Goal: Transaction & Acquisition: Book appointment/travel/reservation

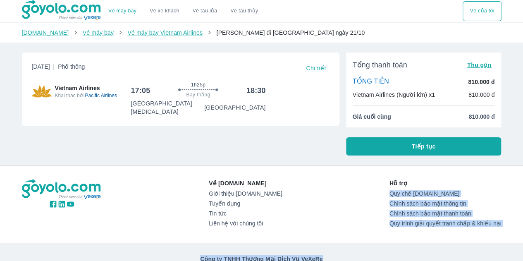
click at [522, 176] on html "Vé máy bay Vietnam Airlines từ [GEOGRAPHIC_DATA] đi [GEOGRAPHIC_DATA] giá rẻ nh…" at bounding box center [261, 130] width 523 height 261
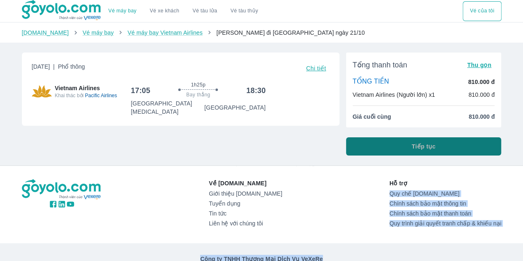
click at [438, 145] on button "Tiếp tục" at bounding box center [423, 146] width 155 height 18
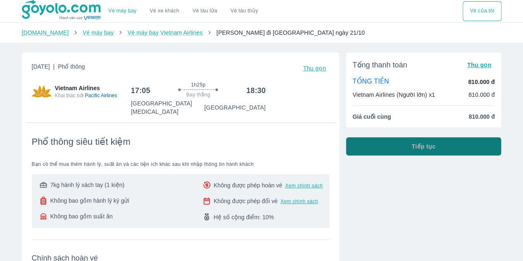
click at [431, 145] on span "Tiếp tục" at bounding box center [424, 146] width 24 height 8
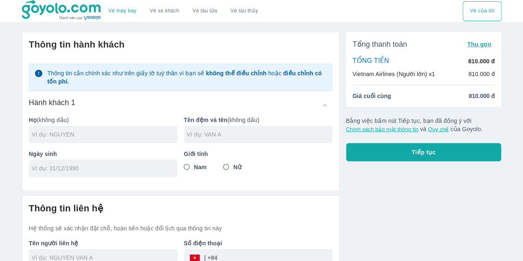
click at [485, 61] on p "810.000 đ" at bounding box center [481, 61] width 26 height 8
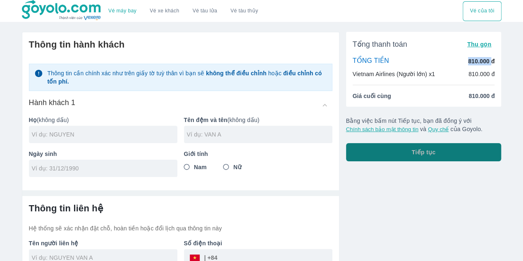
click at [426, 151] on span "Tiếp tục" at bounding box center [424, 152] width 24 height 8
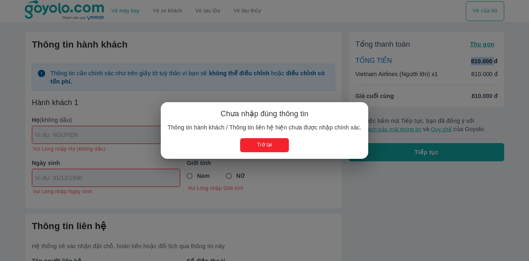
click at [266, 145] on button "Trở lại" at bounding box center [264, 145] width 48 height 14
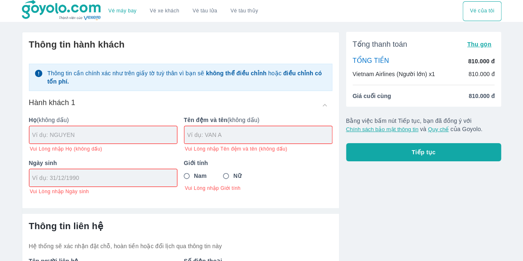
click at [105, 133] on input "text" at bounding box center [104, 135] width 145 height 8
click at [91, 131] on input "NGUYEN THI CAM GIANG" at bounding box center [104, 135] width 145 height 8
drag, startPoint x: 110, startPoint y: 137, endPoint x: 55, endPoint y: 138, distance: 54.6
click at [55, 138] on input "NGUYEN THI CAM GIANG" at bounding box center [104, 135] width 145 height 8
type input "NGUYEN"
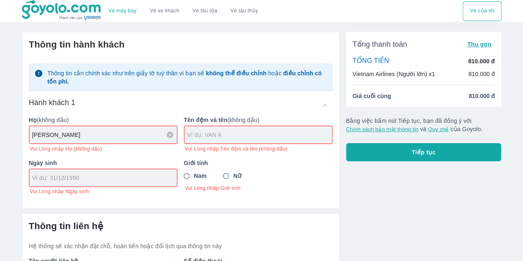
click at [224, 134] on input "text" at bounding box center [259, 135] width 145 height 8
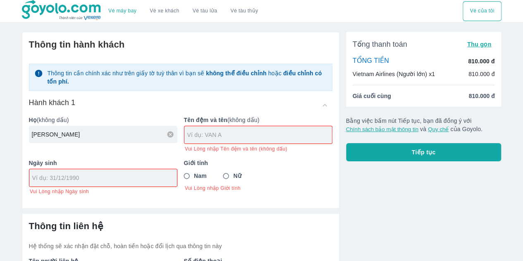
paste input "THI CAM GIANG"
type input "THI CAM GIANG"
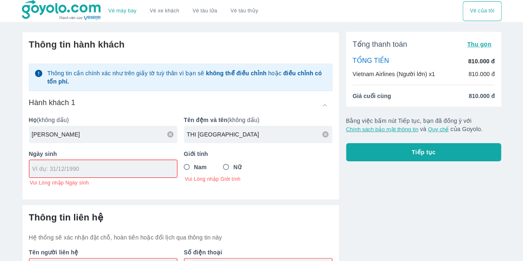
click at [90, 181] on div "Ngày sinh Vui Lòng nhập Ngày sinh" at bounding box center [99, 164] width 155 height 43
click at [86, 166] on input "tel" at bounding box center [100, 168] width 136 height 8
type input "01/12/1987"
click at [228, 164] on input "Nữ" at bounding box center [226, 166] width 15 height 15
radio input "true"
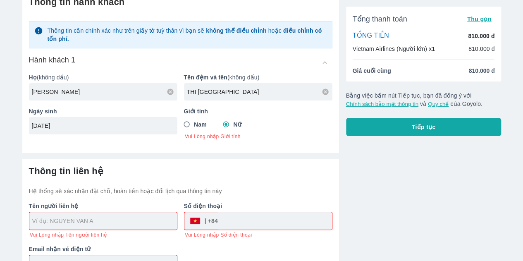
scroll to position [68, 0]
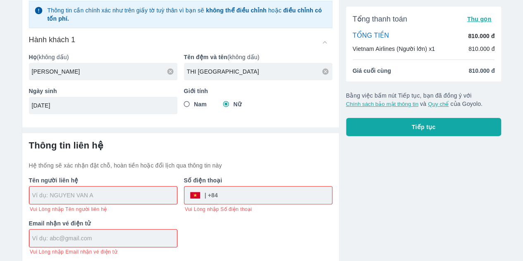
click at [83, 193] on input "text" at bounding box center [104, 195] width 145 height 8
type input "NGUYEN"
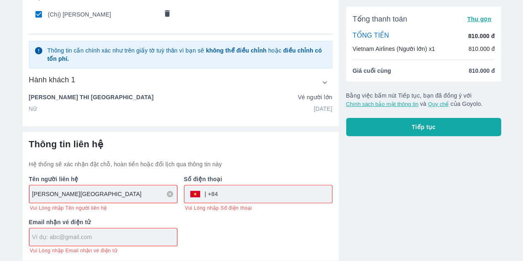
scroll to position [63, 0]
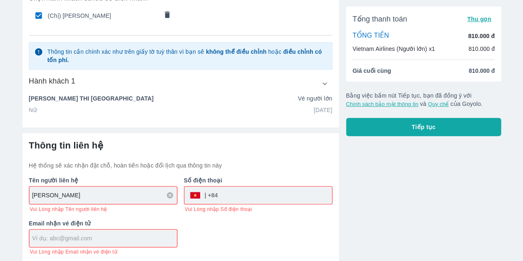
type input "NGUYEN THI CAM GIANGN"
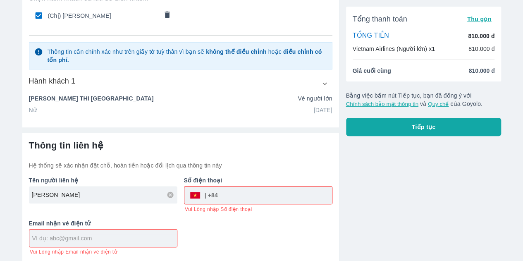
click at [281, 194] on input "tel" at bounding box center [275, 195] width 114 height 20
type input "78073268"
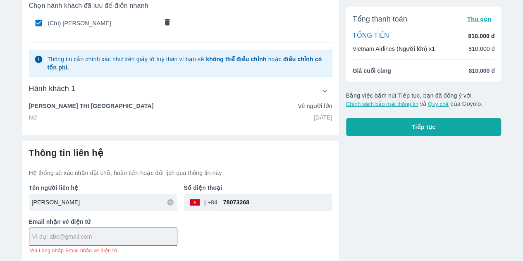
scroll to position [54, 0]
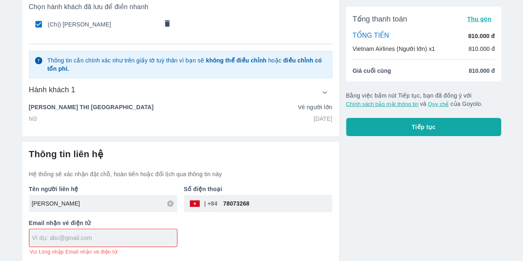
click at [115, 237] on input "text" at bounding box center [104, 237] width 145 height 8
type input "P"
type input "polarishue112@gmail.com"
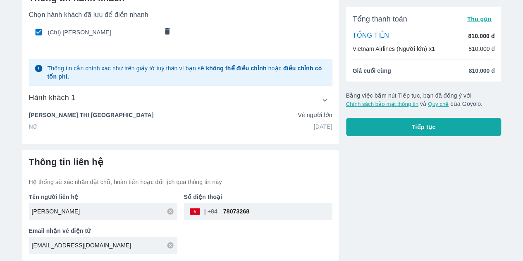
scroll to position [45, 0]
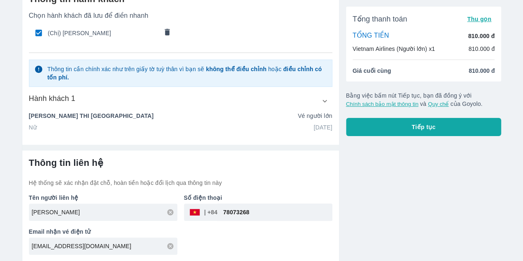
click at [224, 203] on input "78073268" at bounding box center [274, 212] width 115 height 20
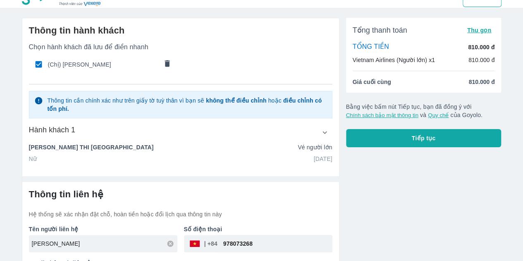
scroll to position [0, 0]
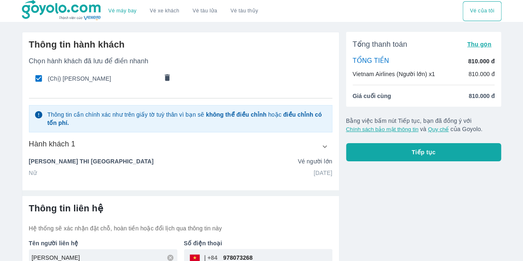
type input "978073268"
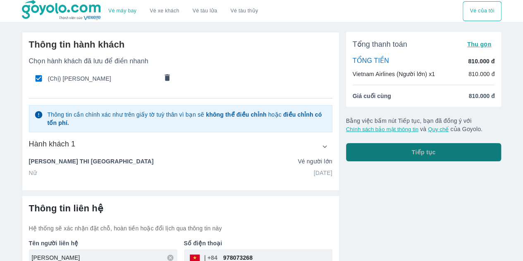
click at [430, 152] on span "Tiếp tục" at bounding box center [424, 152] width 24 height 8
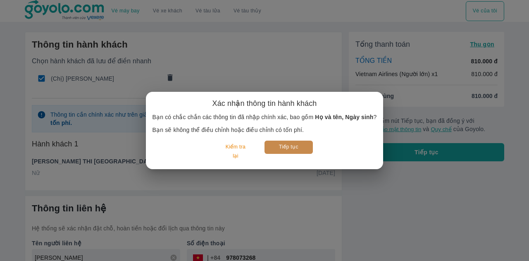
click at [297, 147] on button "Tiếp tục" at bounding box center [288, 146] width 48 height 13
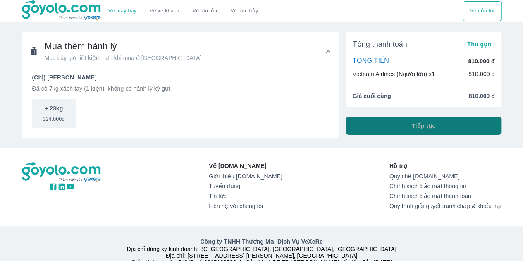
click at [406, 123] on button "Tiếp tục" at bounding box center [423, 126] width 155 height 18
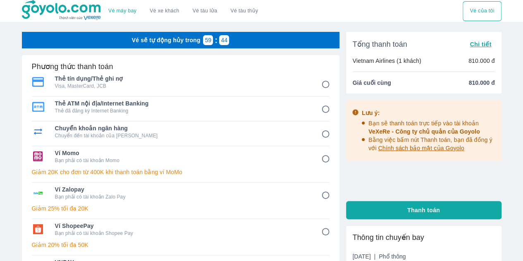
click at [482, 43] on span "Chi tiết" at bounding box center [479, 44] width 21 height 7
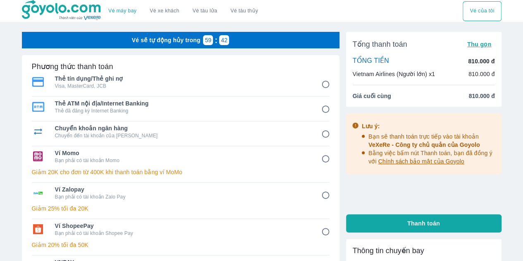
click at [424, 73] on p "Vietnam Airlines (Người lớn) x1" at bounding box center [393, 74] width 82 height 8
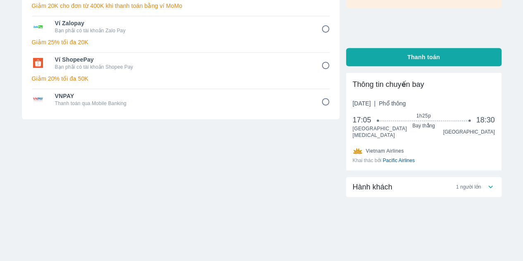
scroll to position [168, 0]
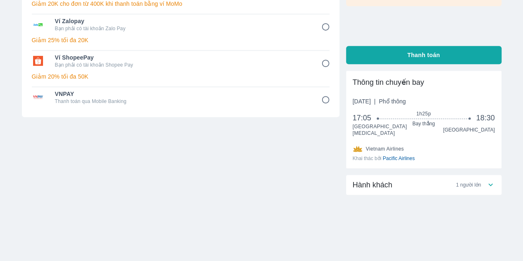
click at [489, 184] on icon at bounding box center [490, 184] width 9 height 9
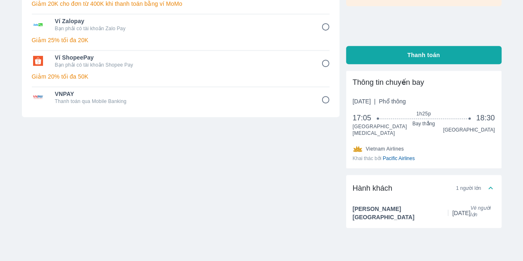
click at [488, 211] on span "Vé người lớn" at bounding box center [482, 213] width 24 height 17
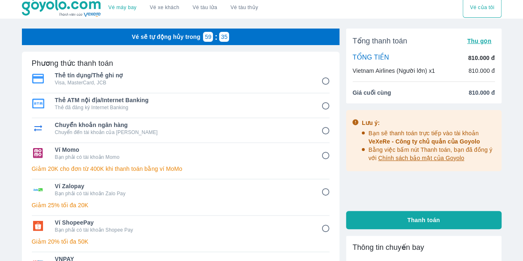
scroll to position [0, 0]
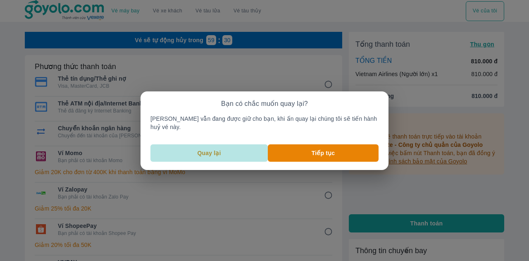
click at [224, 144] on button "Quay lại" at bounding box center [208, 152] width 117 height 17
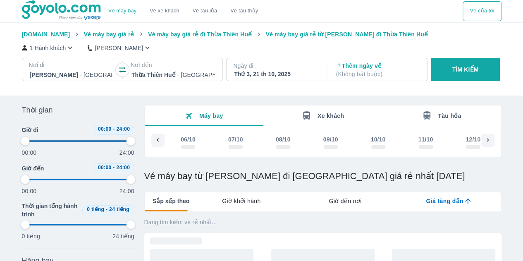
scroll to position [0, 480]
type input "97.9166666666667"
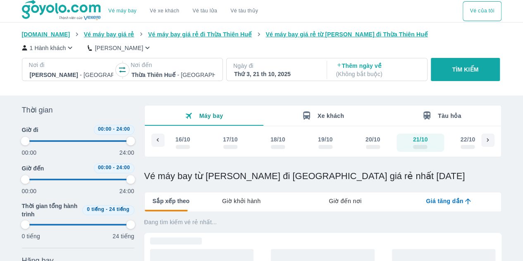
type input "97.9166666666667"
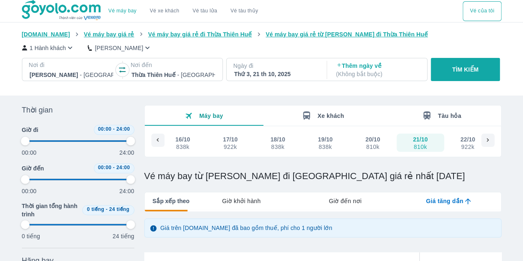
type input "97.9166666666667"
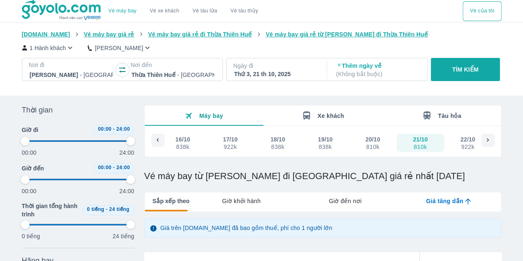
type input "97.9166666666667"
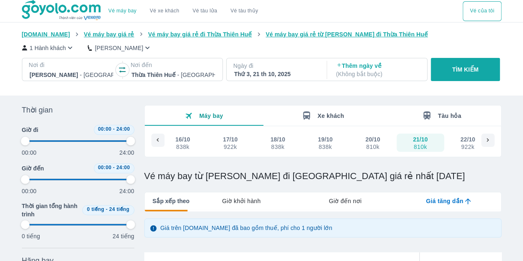
type input "97.9166666666667"
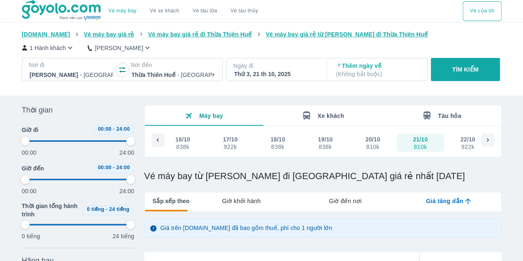
type input "97.9166666666667"
click at [69, 49] on icon "button" at bounding box center [70, 47] width 9 height 9
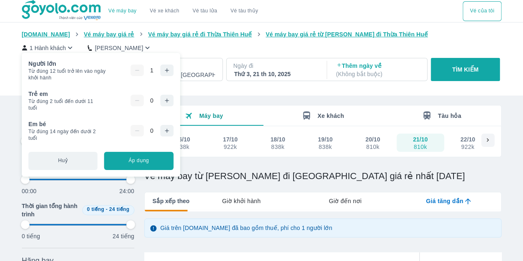
type input "97.9166666666667"
click at [163, 71] on icon "button" at bounding box center [166, 70] width 7 height 7
type input "97.9166666666667"
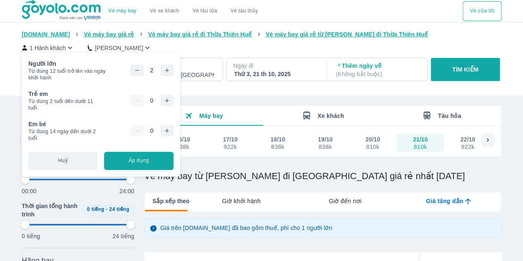
type input "97.9166666666667"
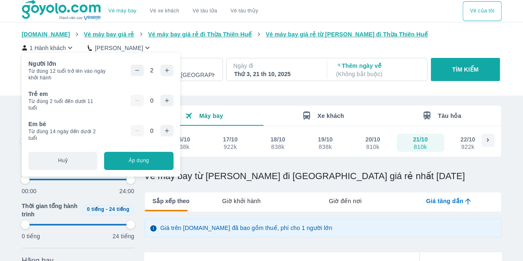
click at [161, 163] on button "Áp dụng" at bounding box center [138, 161] width 69 height 18
type input "97.9166666666667"
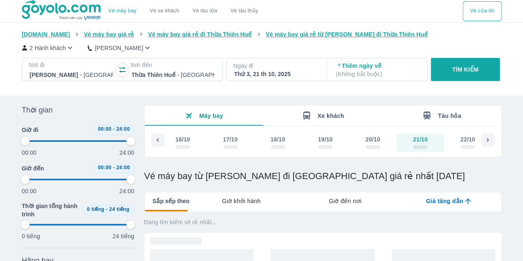
type input "97.9166666666667"
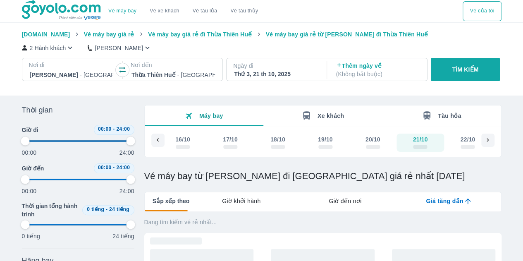
type input "97.9166666666667"
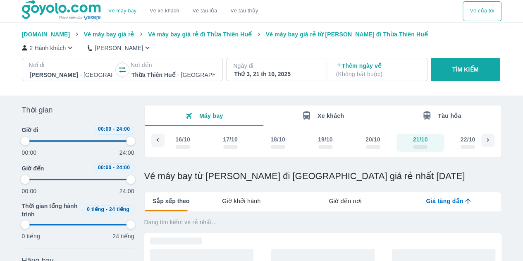
type input "97.9166666666667"
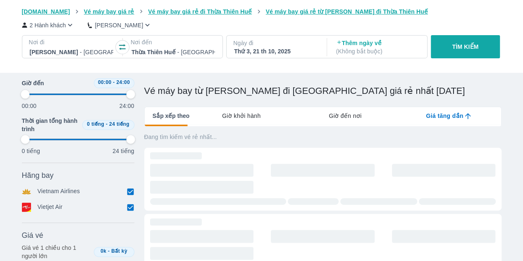
type input "97.9166666666667"
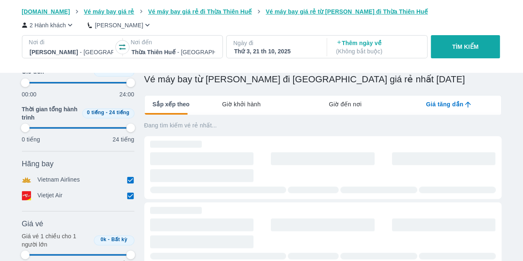
scroll to position [98, 0]
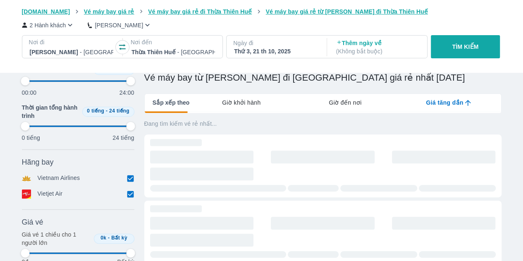
type input "97.9166666666667"
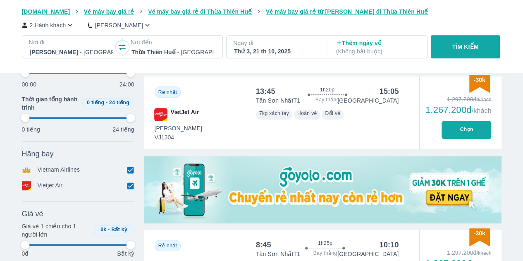
type input "97.9166666666667"
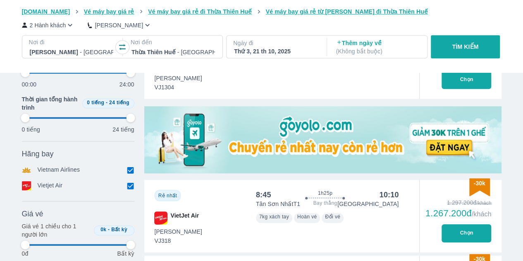
type input "97.9166666666667"
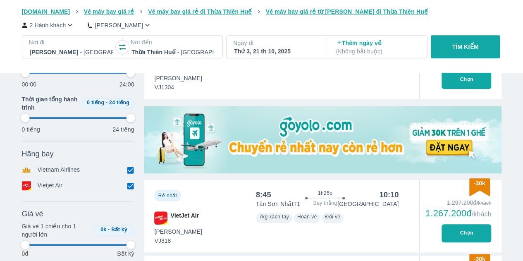
type input "97.9166666666667"
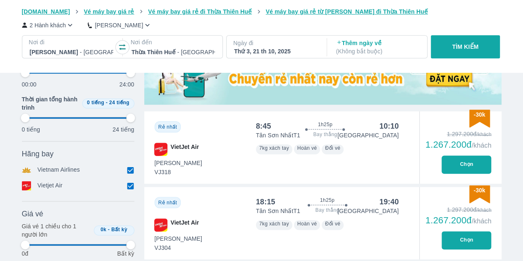
scroll to position [342, 0]
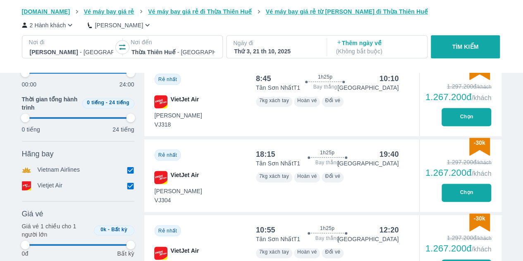
type input "97.9166666666667"
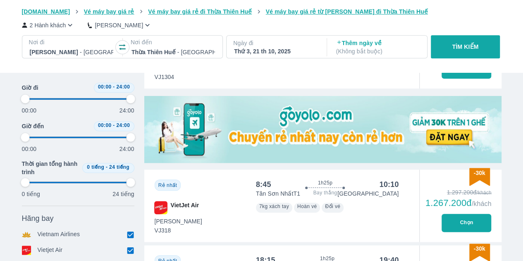
type input "97.9166666666667"
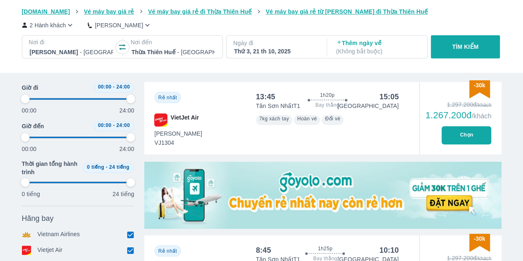
scroll to position [157, 0]
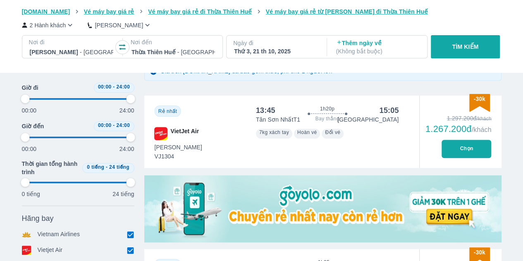
type input "97.9166666666667"
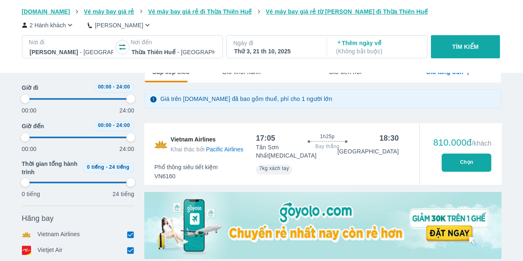
scroll to position [123, 0]
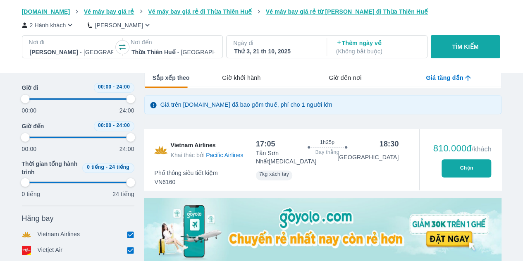
type input "97.9166666666667"
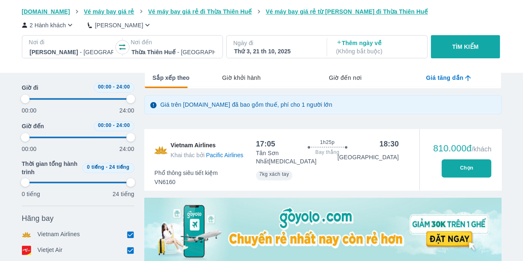
type input "97.9166666666667"
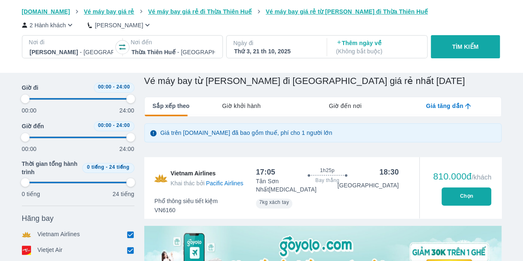
scroll to position [91, 0]
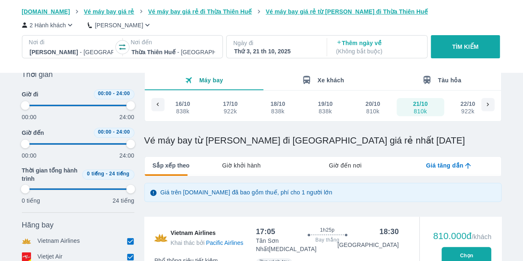
type input "97.9166666666667"
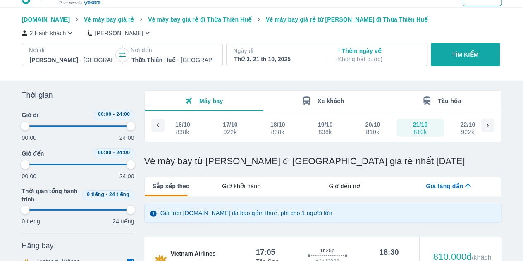
type input "97.9166666666667"
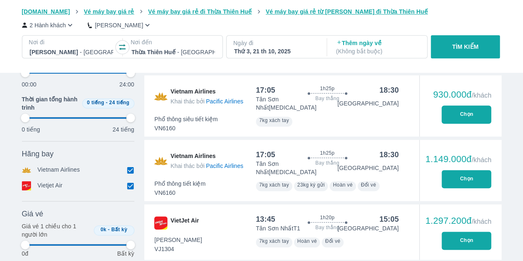
type input "97.9166666666667"
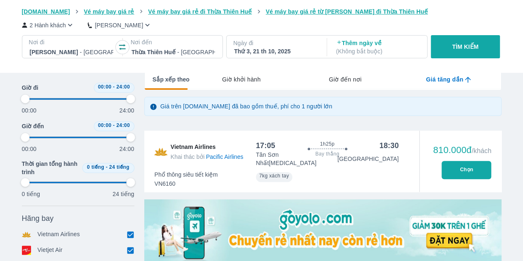
type input "97.9166666666667"
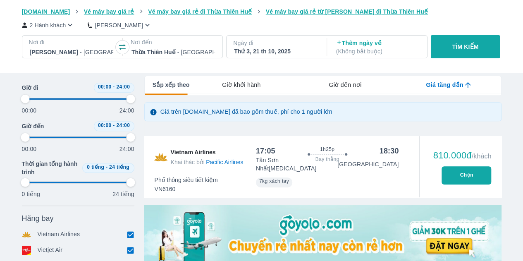
type input "97.9166666666667"
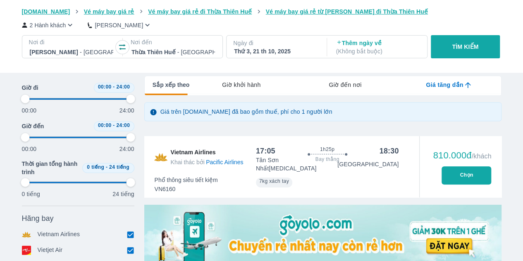
type input "97.9166666666667"
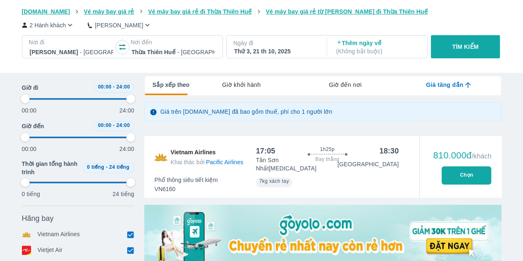
type input "97.9166666666667"
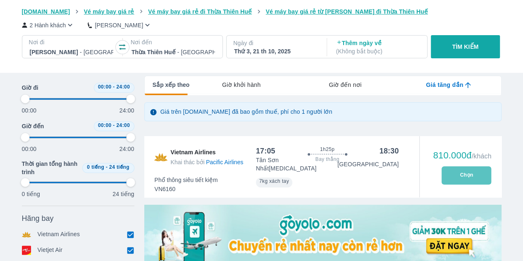
type input "97.9166666666667"
click at [481, 171] on button "Chọn" at bounding box center [466, 175] width 50 height 18
type input "97.9166666666667"
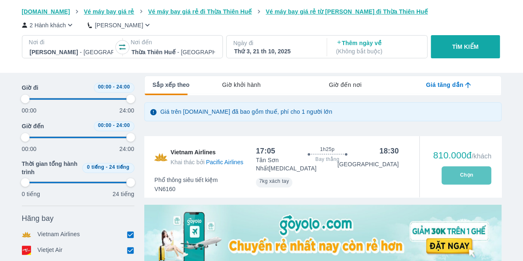
type input "97.9166666666667"
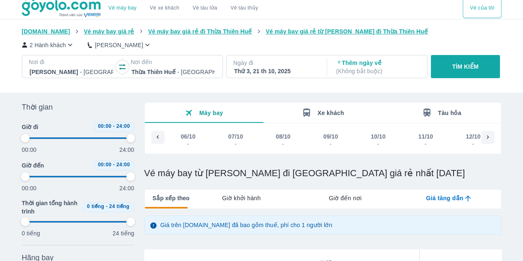
scroll to position [0, 480]
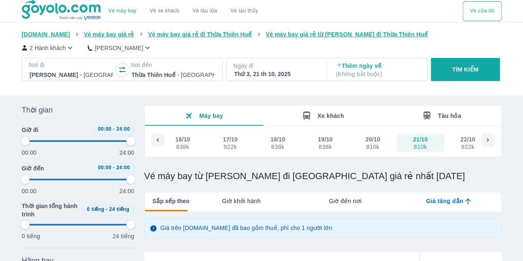
type input "97.9166666666667"
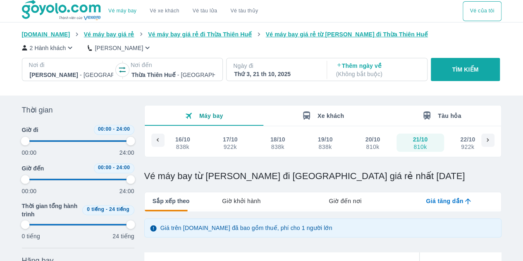
type input "97.9166666666667"
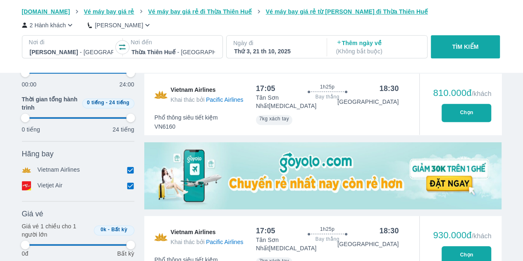
type input "97.9166666666667"
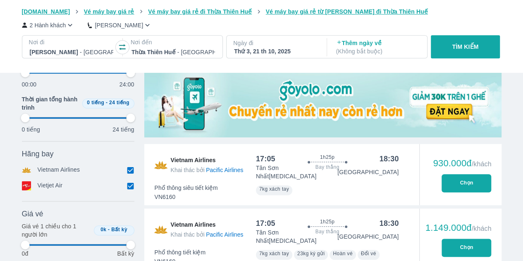
scroll to position [252, 0]
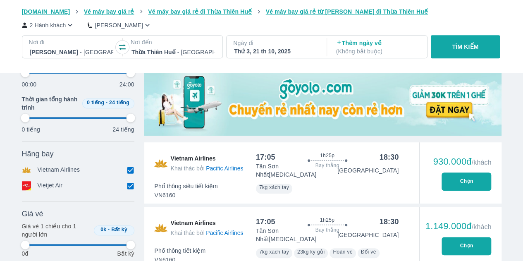
type input "97.9166666666667"
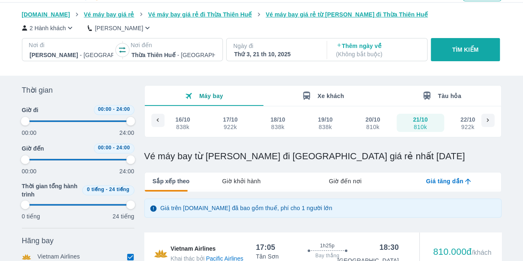
scroll to position [0, 0]
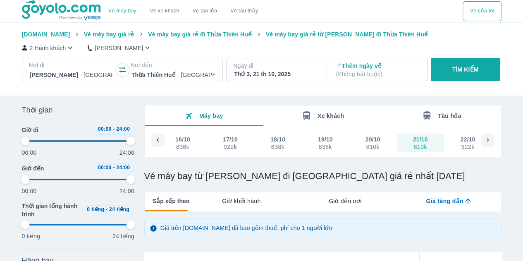
type input "97.9166666666667"
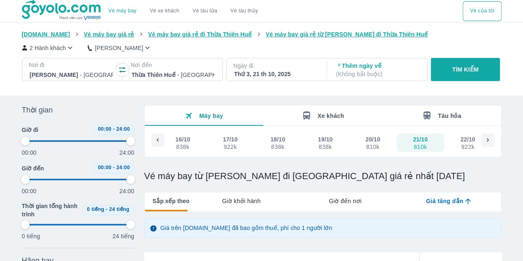
type input "97.9166666666667"
click at [250, 76] on div "Thứ 3, 21 th 10, 2025" at bounding box center [275, 74] width 83 height 8
type input "97.9166666666667"
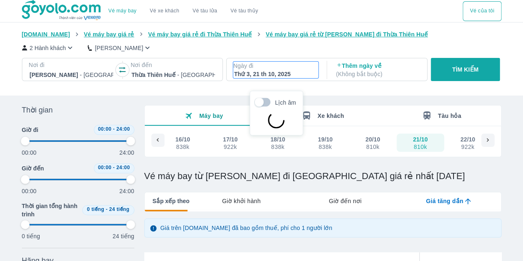
scroll to position [48, 0]
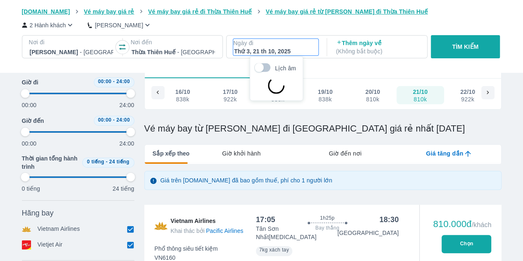
type input "97.9166666666667"
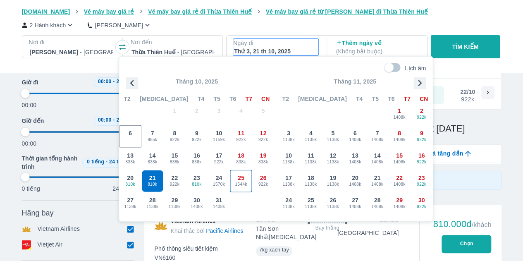
type input "97.9166666666667"
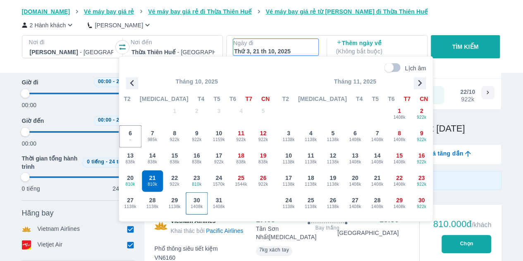
type input "97.9166666666667"
click at [148, 198] on div "28 1138k" at bounding box center [152, 203] width 21 height 21
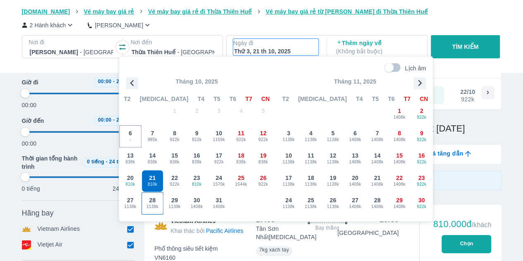
type input "97.9166666666667"
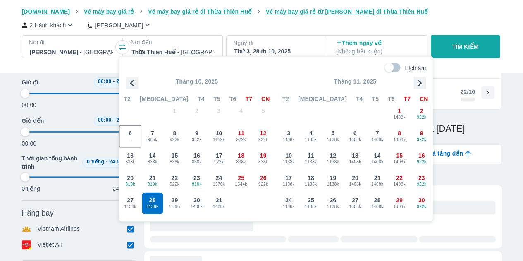
type input "97.9166666666667"
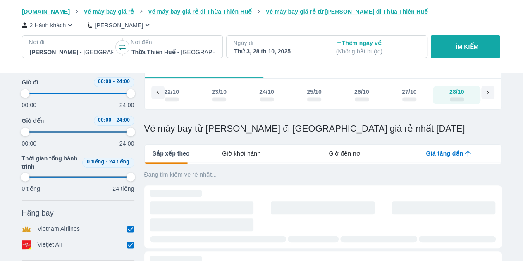
scroll to position [0, 776]
type input "97.9166666666667"
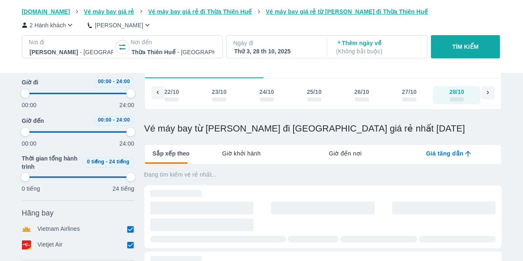
type input "97.9166666666667"
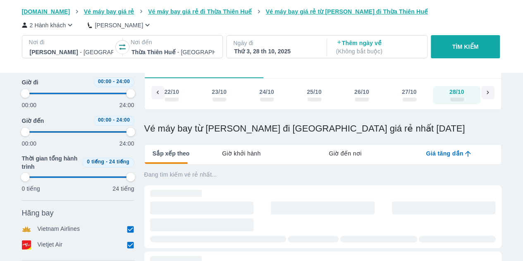
type input "97.9166666666667"
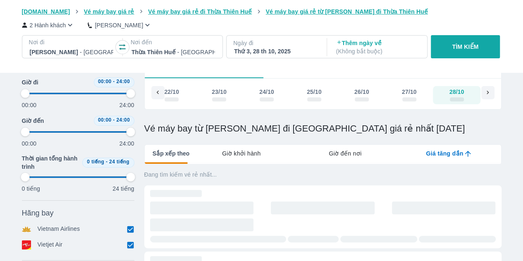
type input "97.9166666666667"
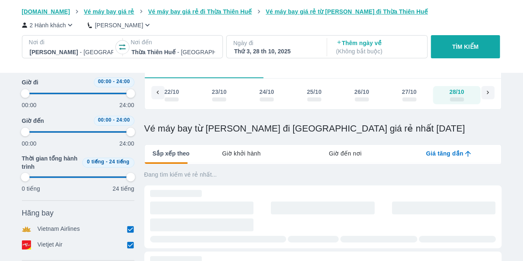
type input "97.9166666666667"
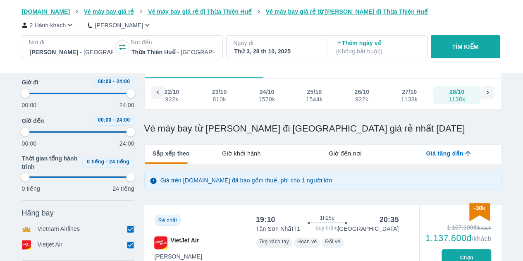
scroll to position [276, 0]
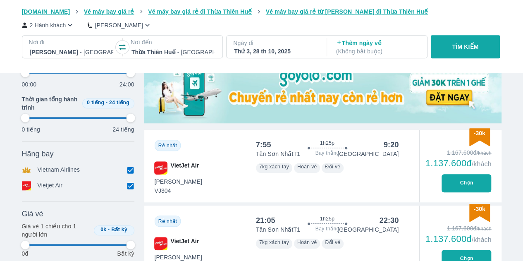
type input "97.9166666666667"
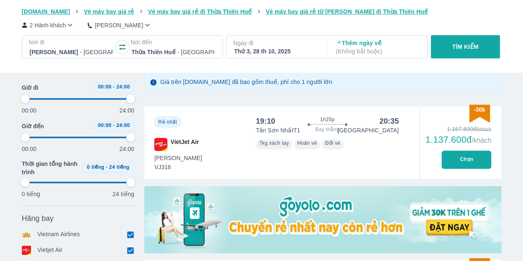
type input "97.9166666666667"
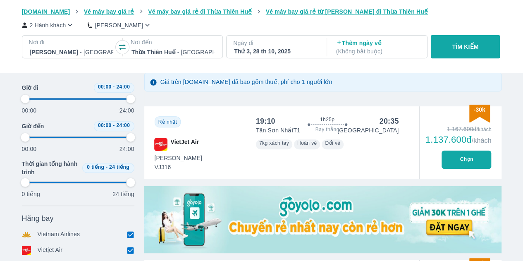
type input "97.9166666666667"
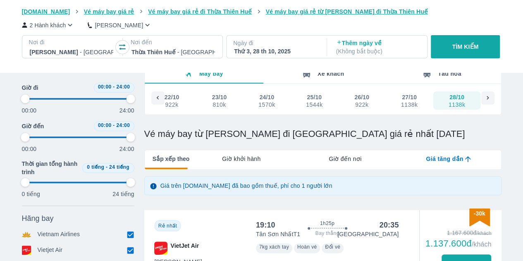
scroll to position [0, 0]
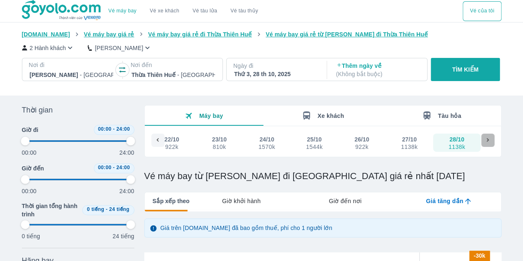
click at [487, 138] on icon at bounding box center [487, 139] width 7 height 7
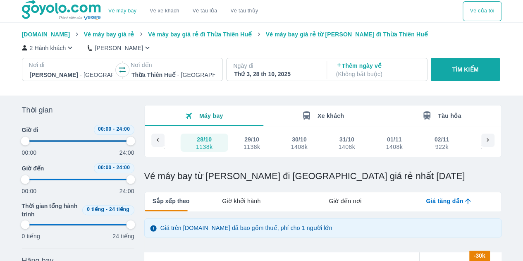
scroll to position [0, 1061]
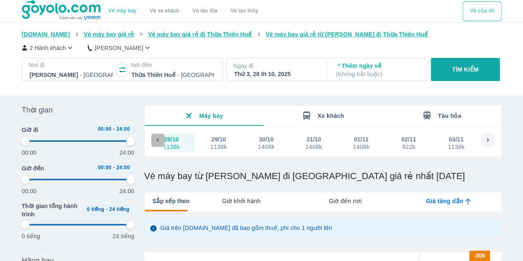
click at [155, 140] on icon at bounding box center [157, 139] width 7 height 7
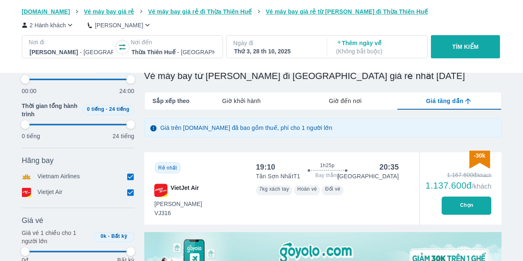
scroll to position [123, 0]
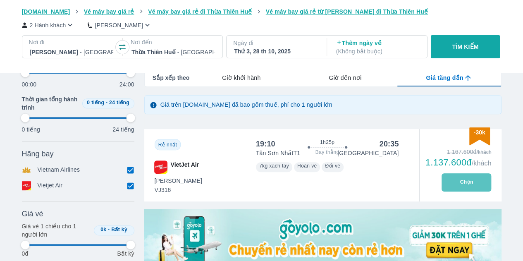
click at [461, 183] on button "Chọn" at bounding box center [466, 182] width 50 height 18
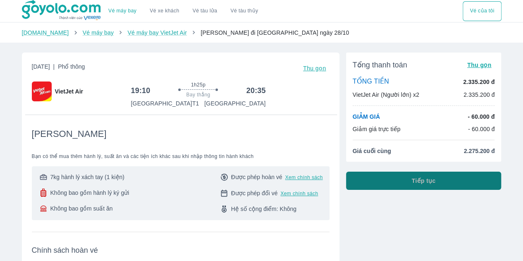
click at [422, 180] on span "Tiếp tục" at bounding box center [424, 180] width 24 height 8
